Goal: Information Seeking & Learning: Learn about a topic

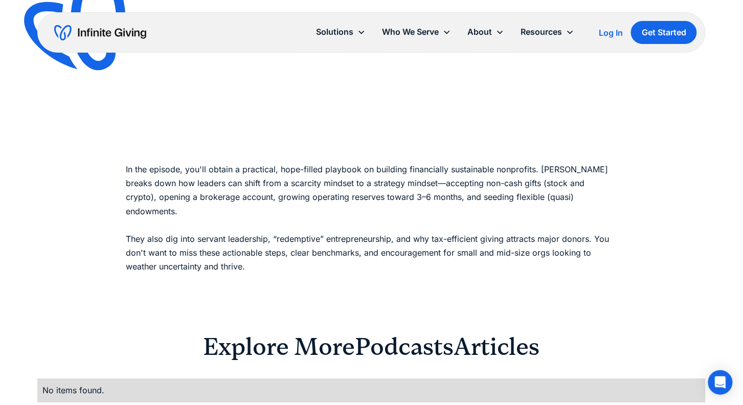
scroll to position [841, 0]
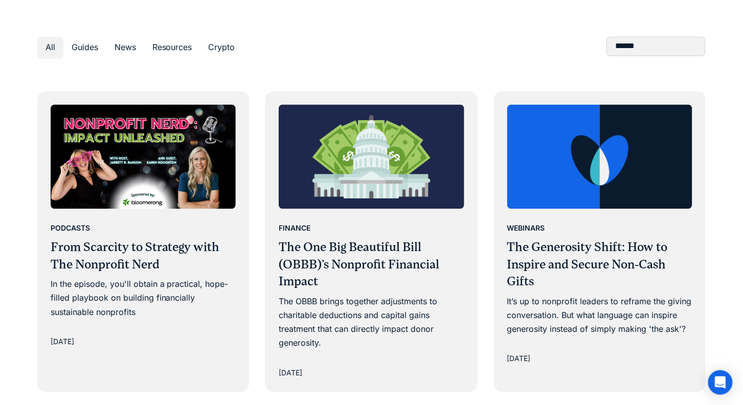
scroll to position [552, 0]
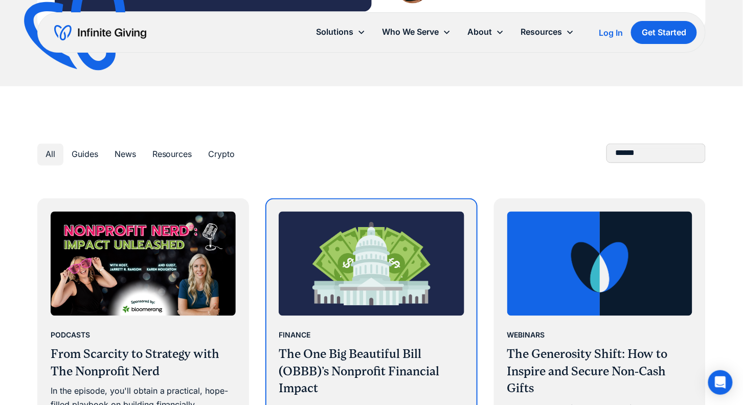
scroll to position [416, 0]
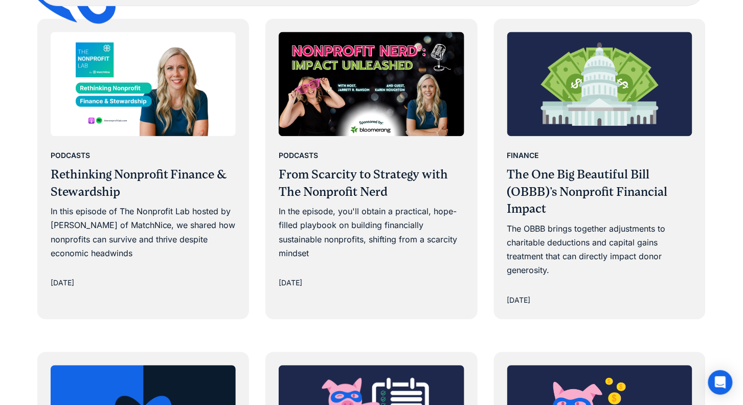
scroll to position [583, 0]
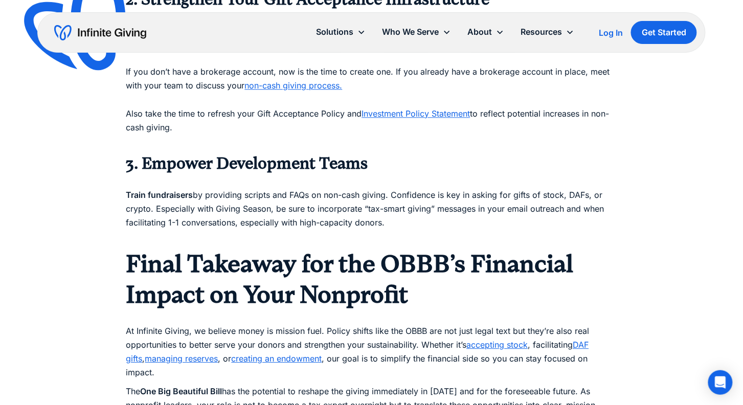
scroll to position [1848, 0]
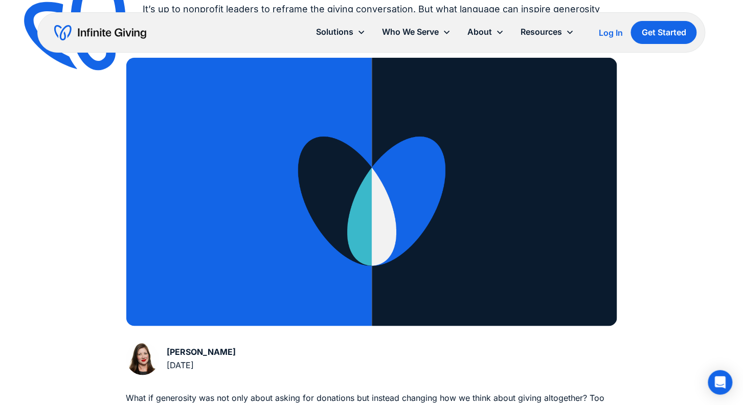
scroll to position [198, 0]
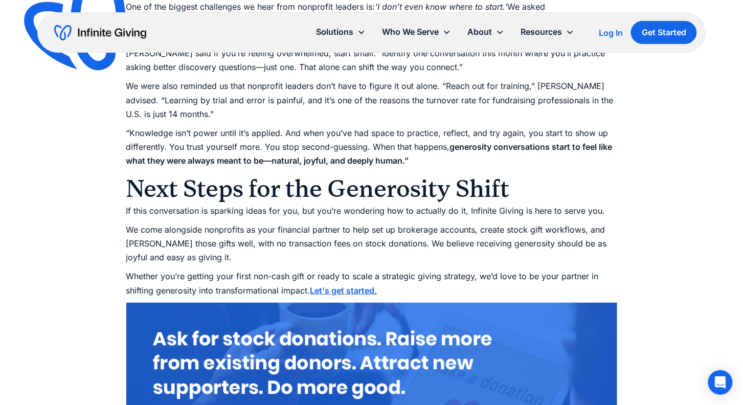
scroll to position [3455, 0]
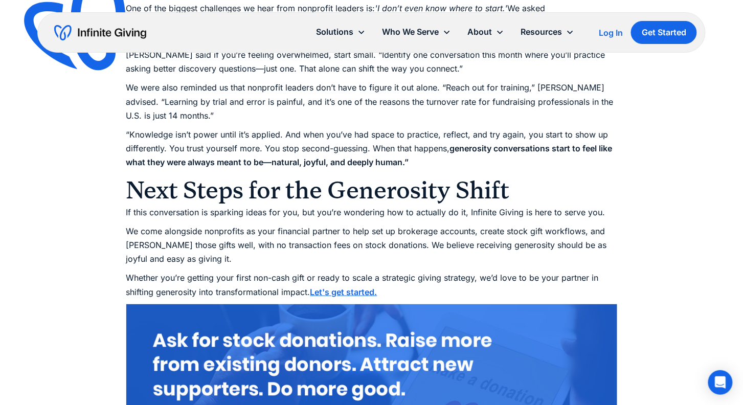
click at [308, 329] on img at bounding box center [371, 402] width 491 height 196
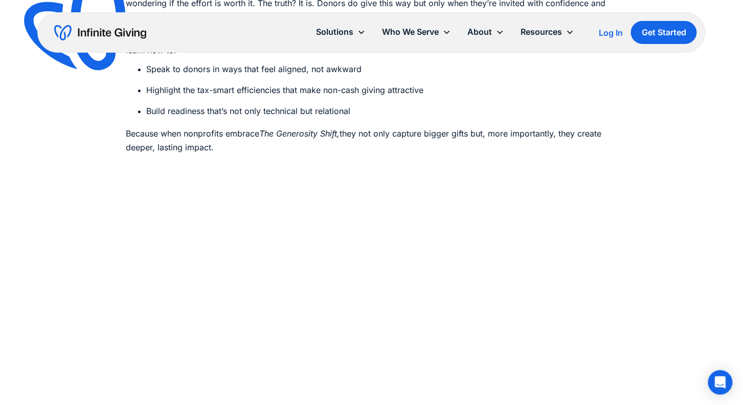
scroll to position [747, 0]
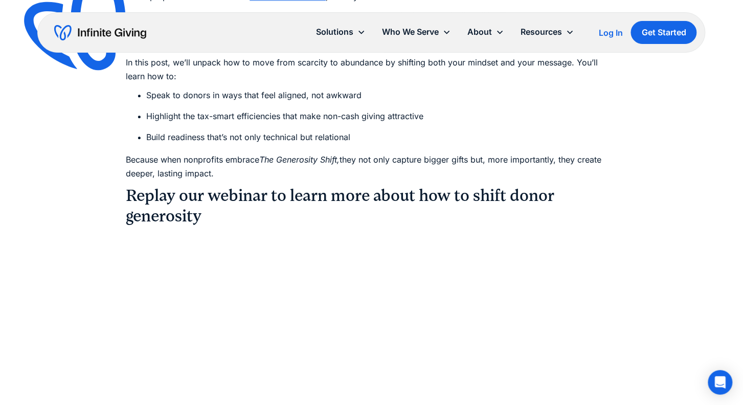
scroll to position [757, 0]
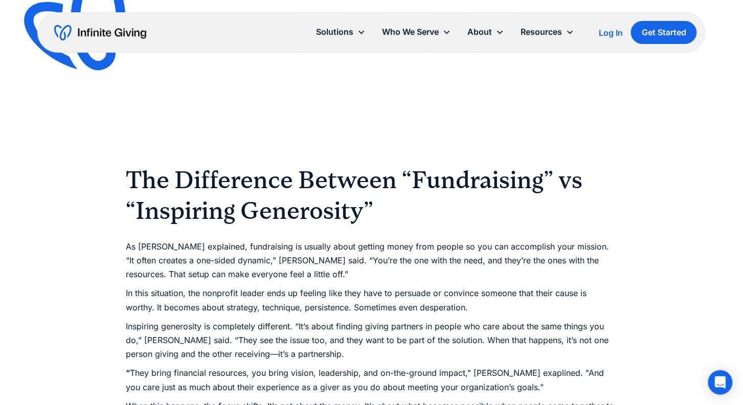
scroll to position [1096, 0]
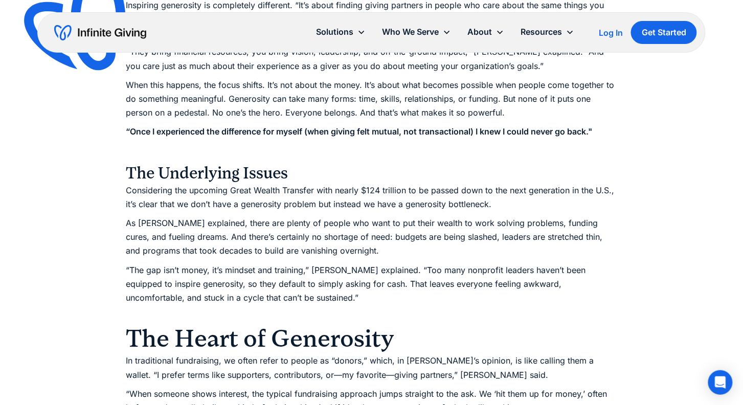
scroll to position [1424, 0]
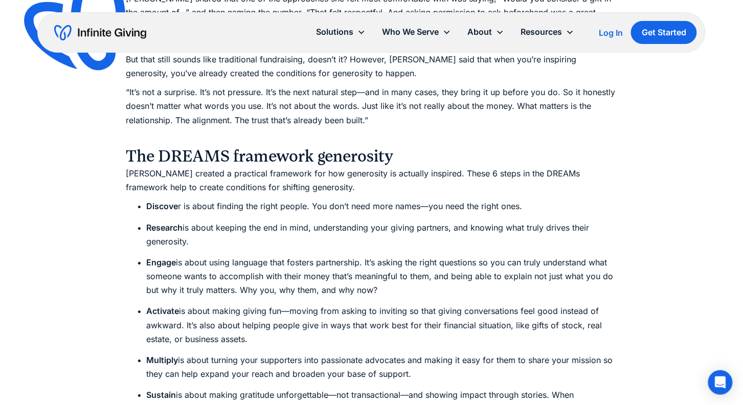
scroll to position [2896, 0]
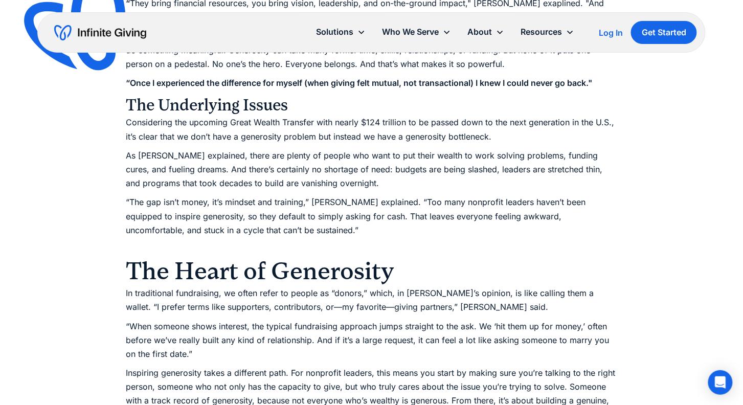
scroll to position [2947, 0]
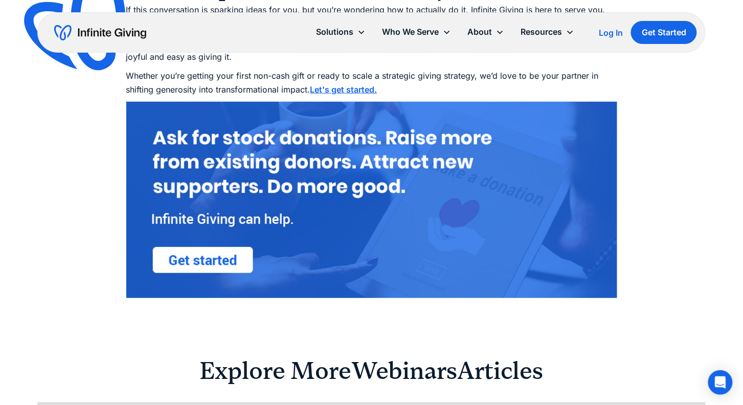
scroll to position [3582, 0]
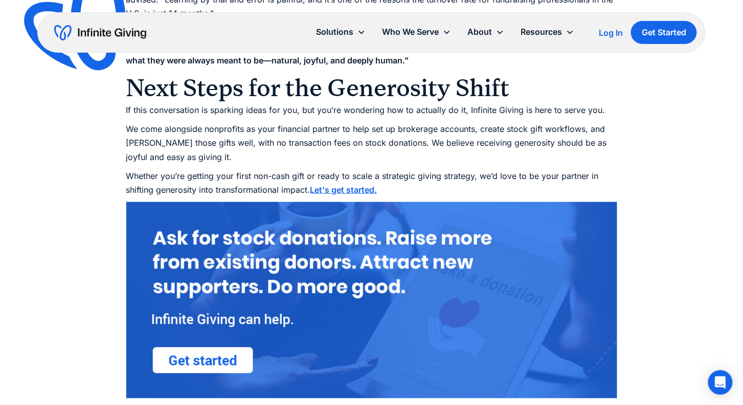
click at [209, 285] on img at bounding box center [371, 300] width 491 height 196
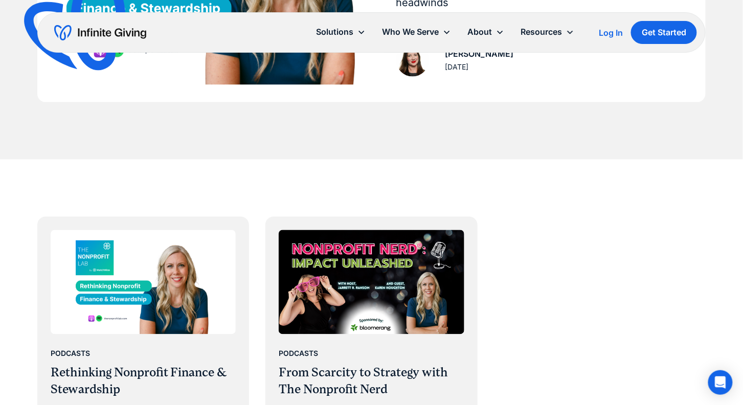
scroll to position [398, 0]
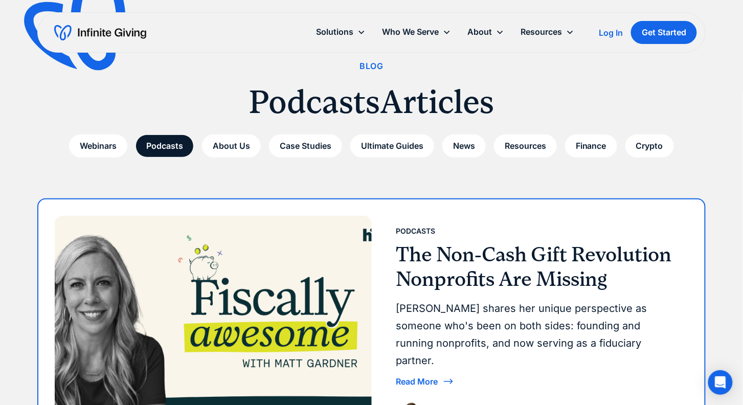
scroll to position [38, 0]
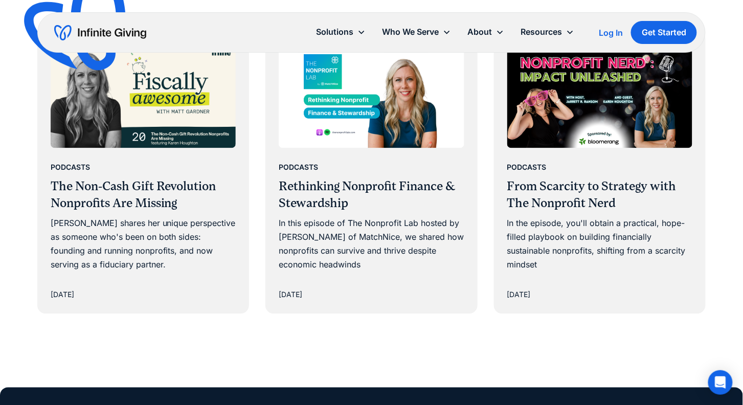
scroll to position [581, 0]
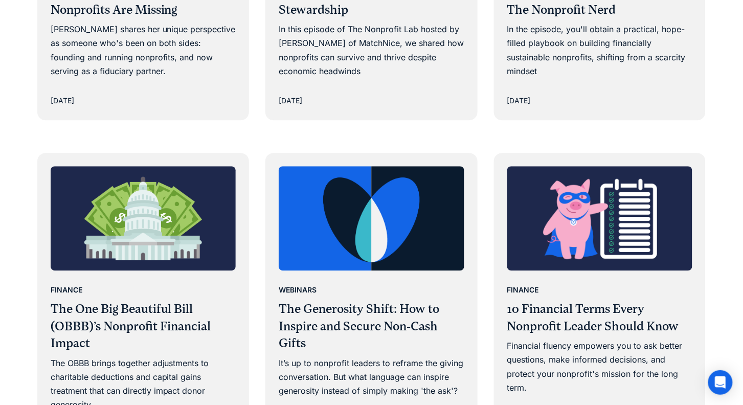
scroll to position [847, 0]
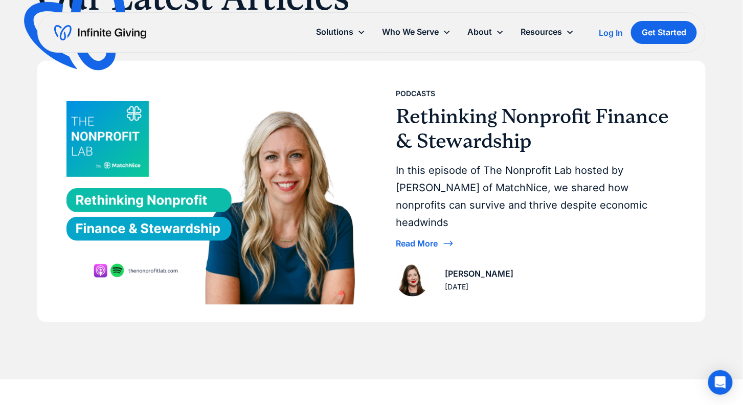
scroll to position [143, 0]
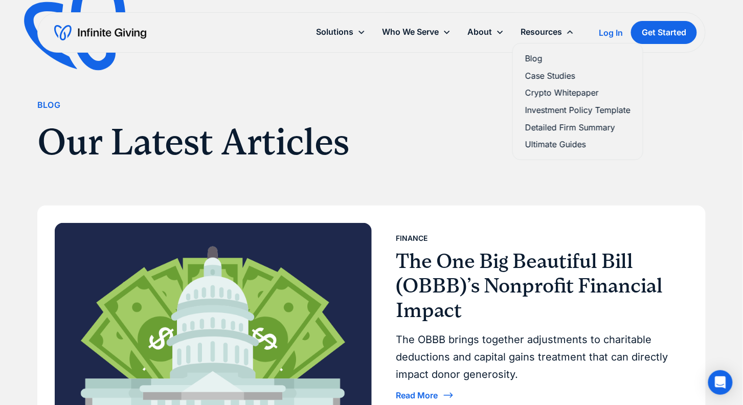
click at [535, 54] on link "Blog" at bounding box center [577, 59] width 105 height 14
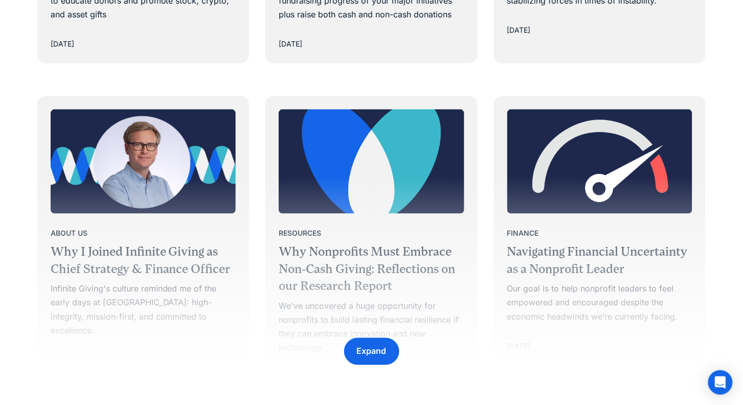
scroll to position [1501, 0]
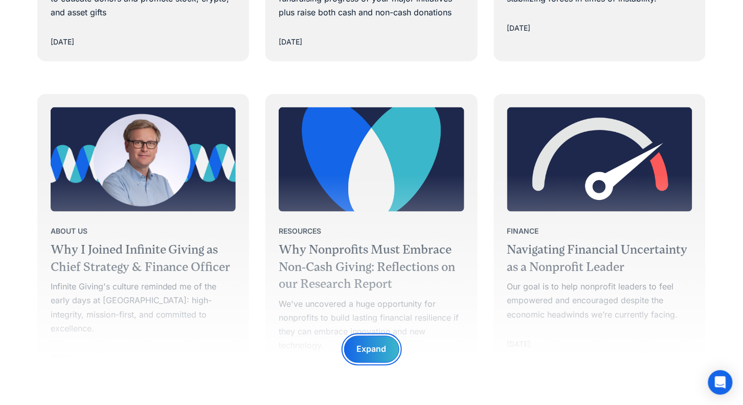
click at [364, 351] on div "Expand" at bounding box center [372, 350] width 30 height 14
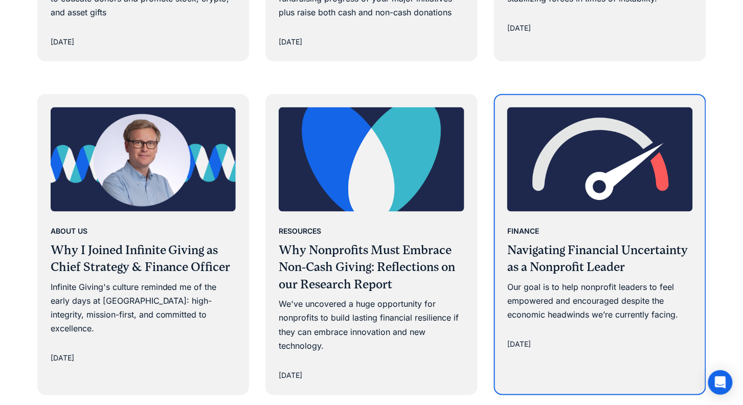
click at [587, 272] on h3 "Navigating Financial Uncertainty as a Nonprofit Leader" at bounding box center [600, 259] width 186 height 34
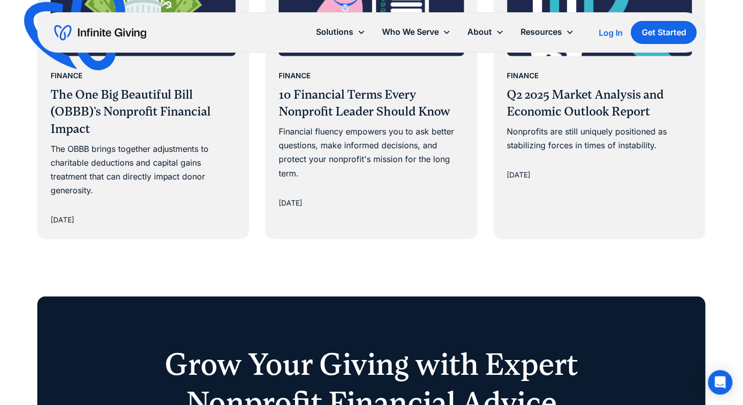
scroll to position [2638, 0]
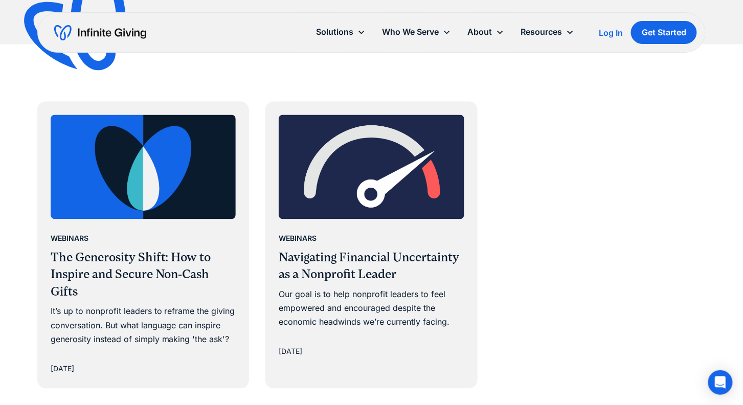
scroll to position [525, 0]
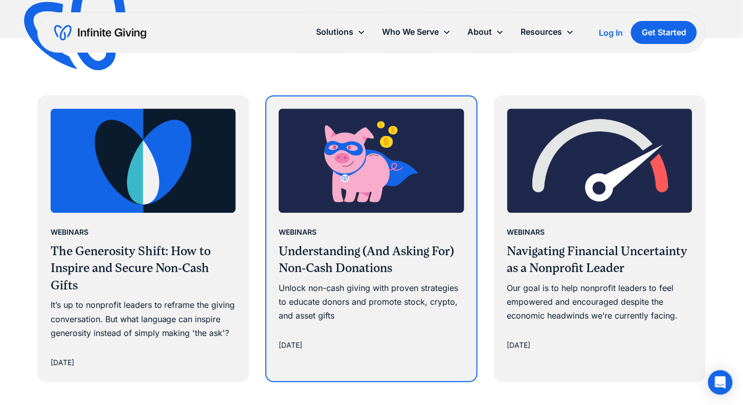
click at [269, 140] on link "Webinars Understanding (And Asking For) Non-Cash Donations Unlock non-cash givi…" at bounding box center [371, 231] width 210 height 268
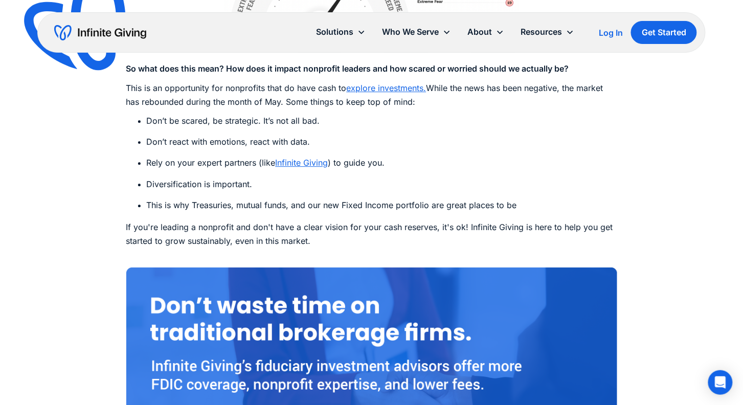
scroll to position [1922, 0]
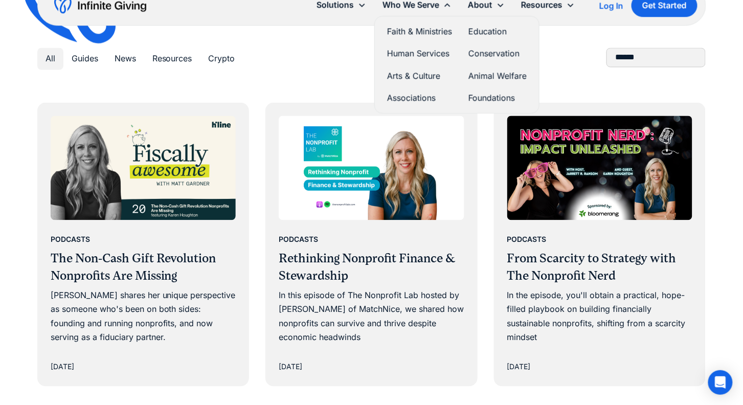
scroll to position [491, 0]
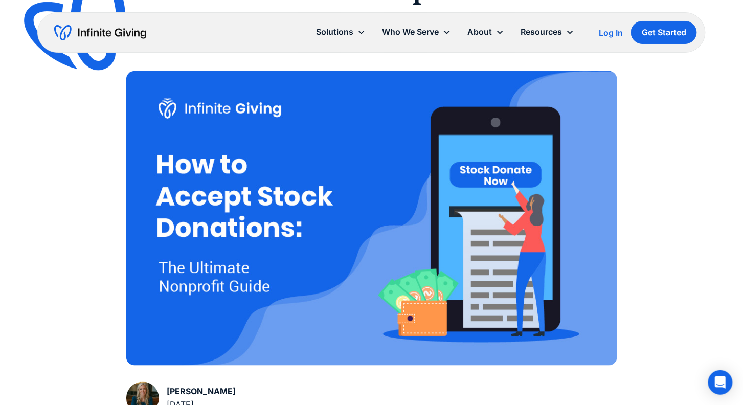
scroll to position [199, 0]
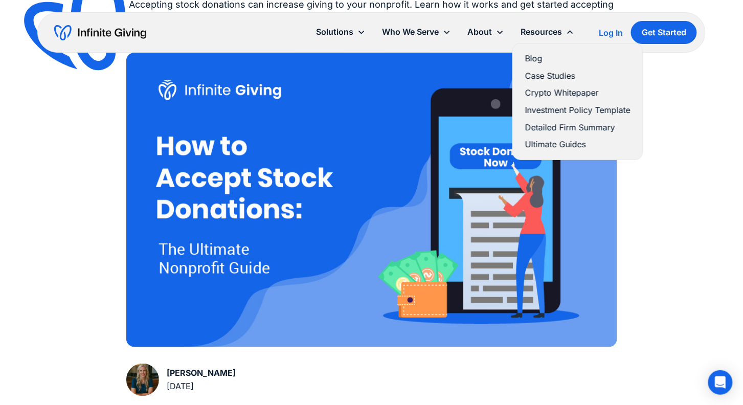
drag, startPoint x: 366, startPoint y: 115, endPoint x: 518, endPoint y: 36, distance: 171.7
